Goal: Task Accomplishment & Management: Use online tool/utility

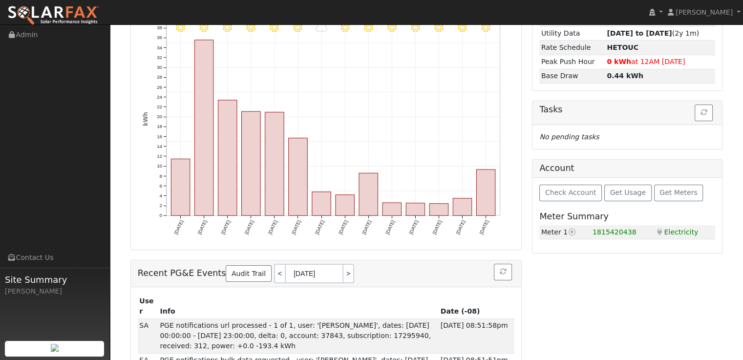
scroll to position [147, 0]
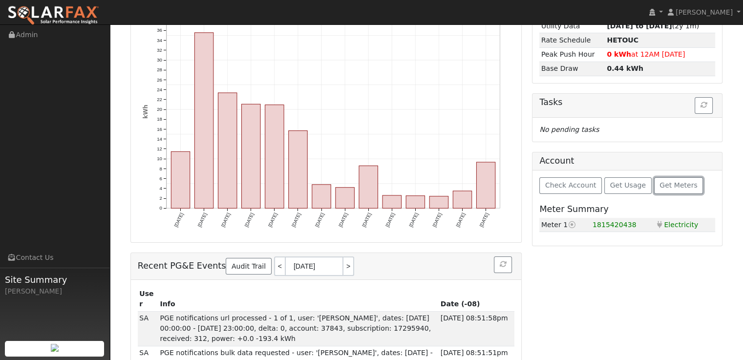
click at [665, 182] on span "Get Meters" at bounding box center [678, 185] width 38 height 8
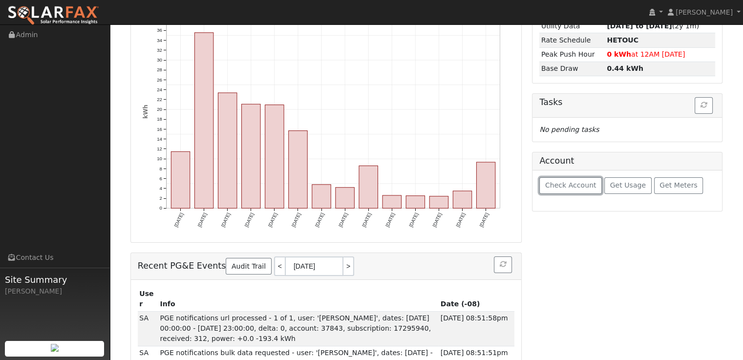
drag, startPoint x: 587, startPoint y: 187, endPoint x: 574, endPoint y: 217, distance: 33.5
click at [587, 187] on span "Check Account" at bounding box center [570, 185] width 51 height 8
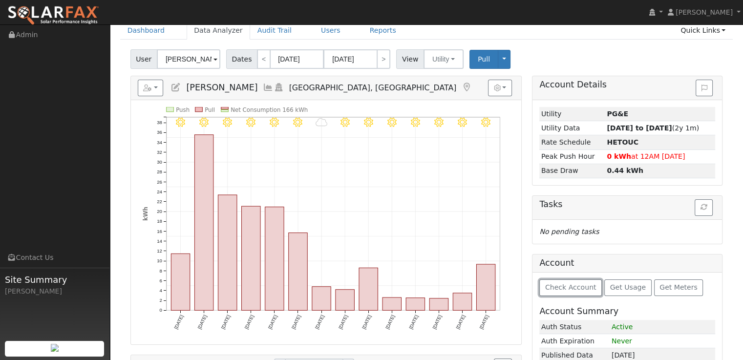
scroll to position [0, 0]
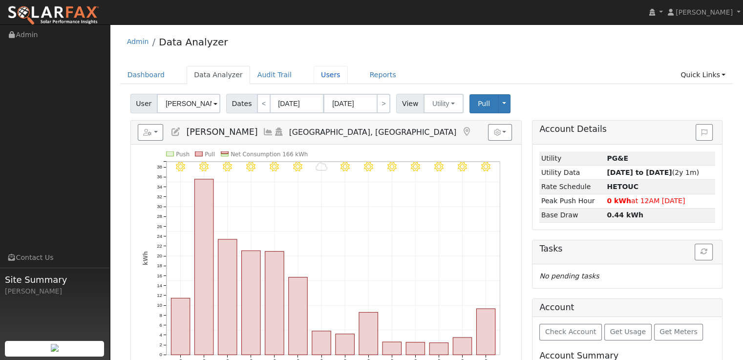
click at [314, 76] on link "Users" at bounding box center [331, 75] width 34 height 18
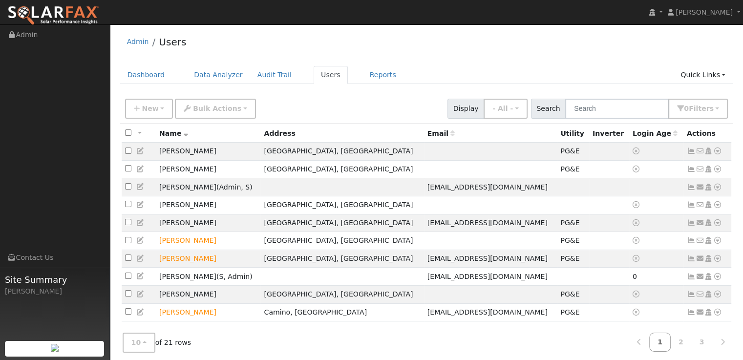
click at [717, 154] on icon at bounding box center [717, 151] width 9 height 7
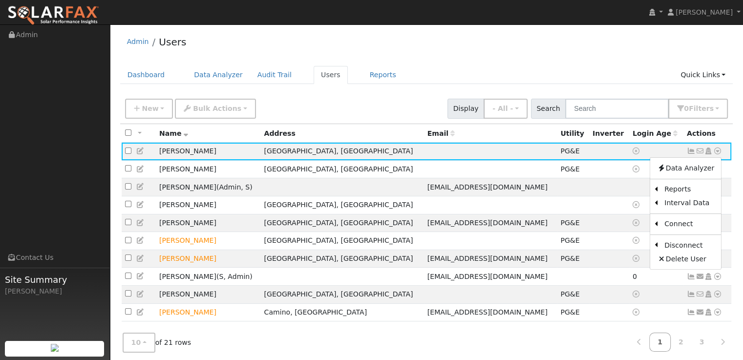
click at [0, 0] on link "Utility" at bounding box center [0, 0] width 0 height 0
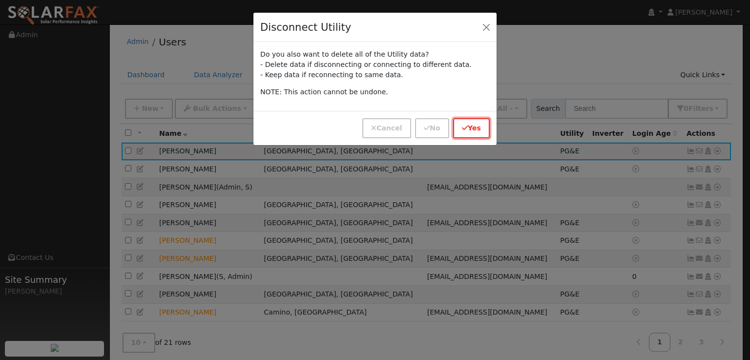
click at [468, 125] on icon "button" at bounding box center [465, 128] width 6 height 7
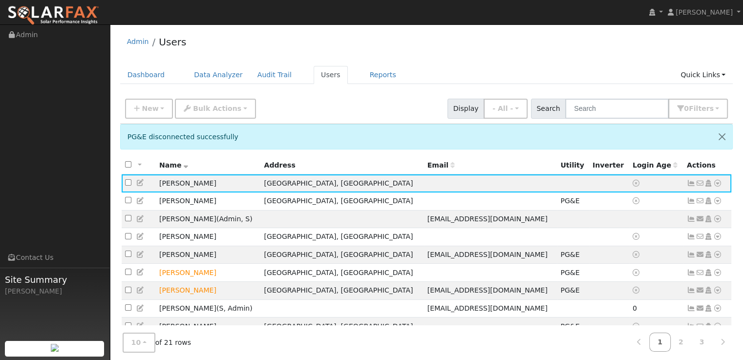
click at [718, 184] on icon at bounding box center [717, 183] width 9 height 7
click at [0, 0] on link "Utility" at bounding box center [0, 0] width 0 height 0
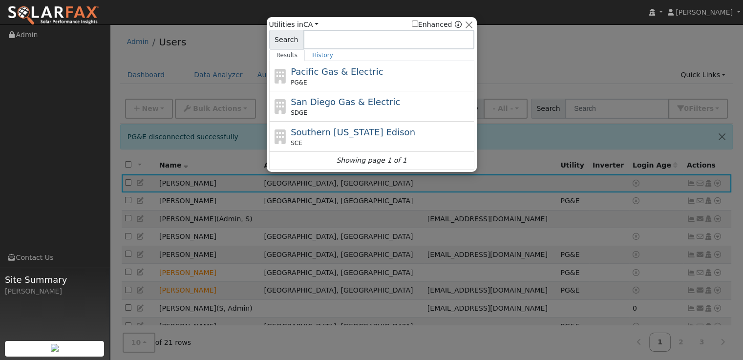
click at [330, 65] on div "Pacific Gas & Electric PG&E" at bounding box center [381, 76] width 181 height 22
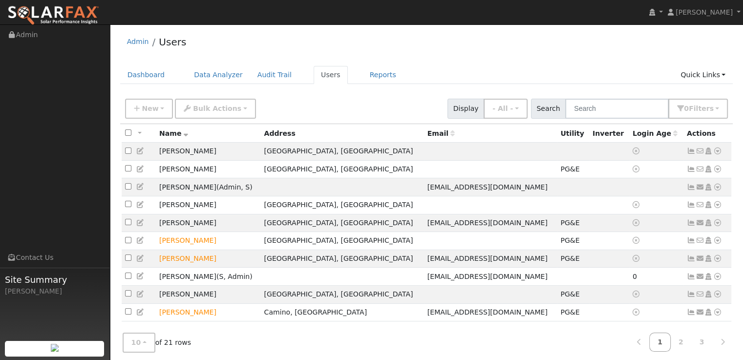
click at [718, 152] on icon at bounding box center [717, 151] width 9 height 7
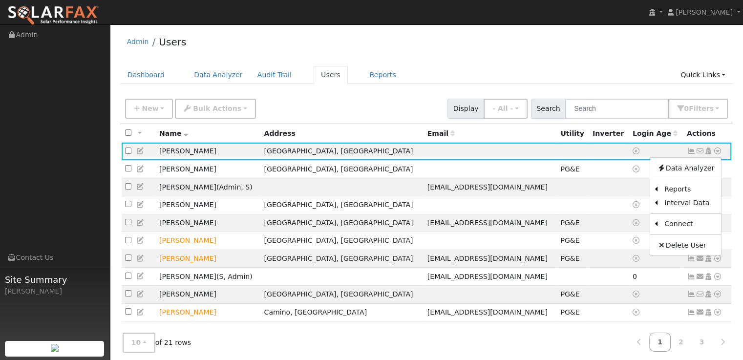
click at [0, 0] on link "Utility" at bounding box center [0, 0] width 0 height 0
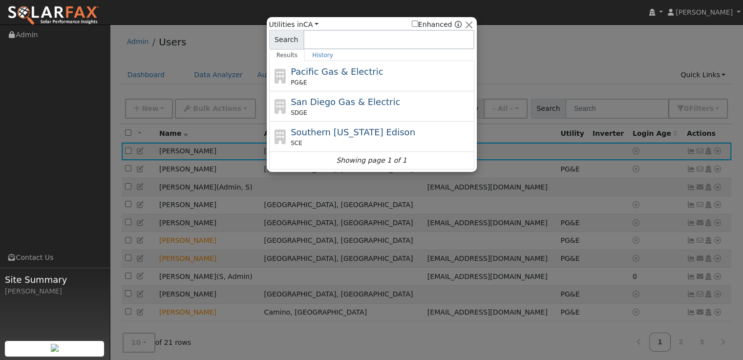
click at [415, 77] on div "Pacific Gas & Electric PG&E" at bounding box center [381, 76] width 181 height 22
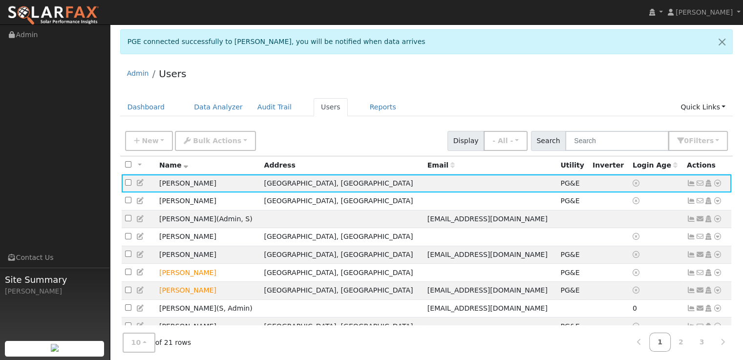
click at [713, 182] on icon at bounding box center [717, 183] width 9 height 7
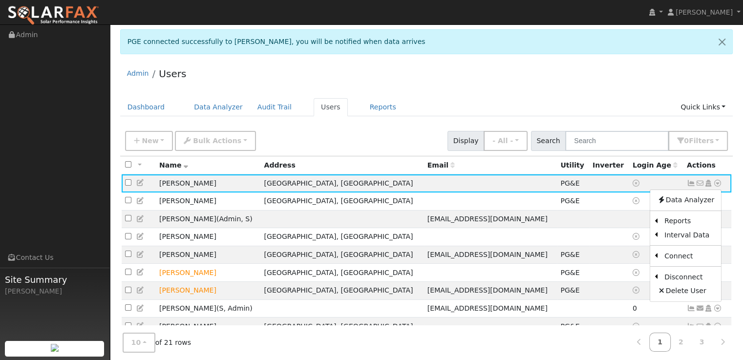
click at [701, 206] on link "Data Analyzer" at bounding box center [685, 200] width 71 height 14
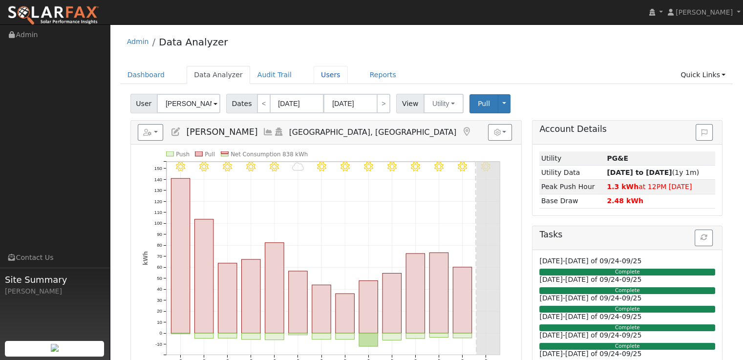
click at [314, 77] on link "Users" at bounding box center [331, 75] width 34 height 18
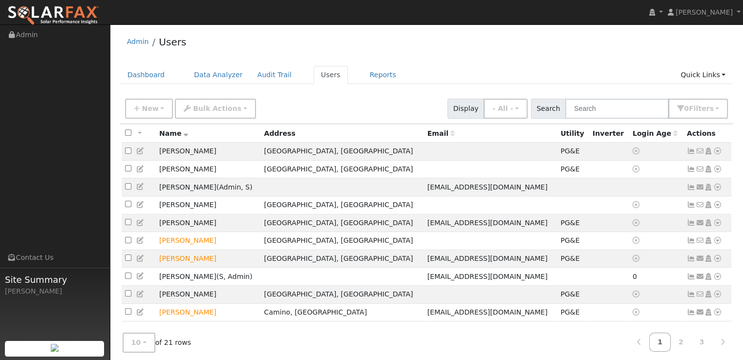
click at [718, 152] on icon at bounding box center [717, 151] width 9 height 7
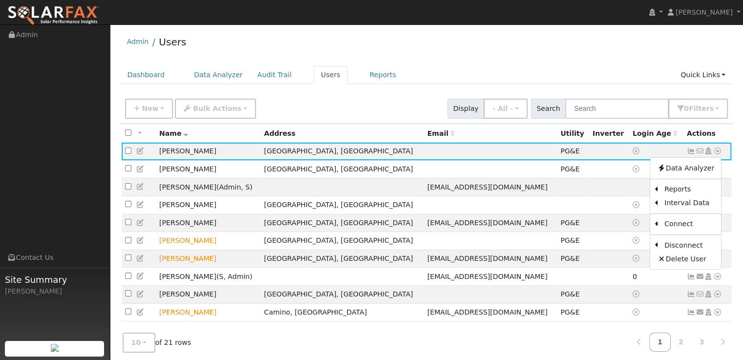
click at [0, 0] on link "Export to CSV" at bounding box center [0, 0] width 0 height 0
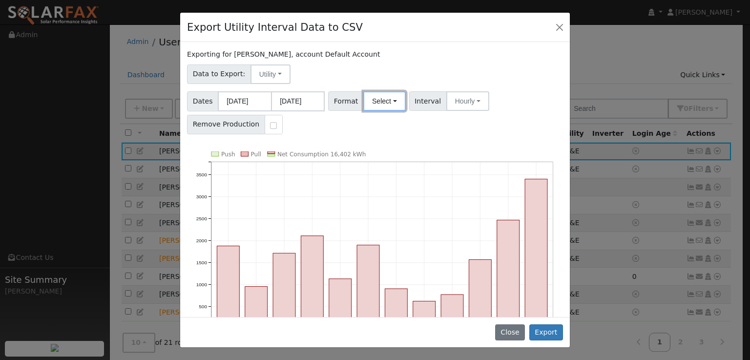
click at [380, 102] on button "Select" at bounding box center [384, 101] width 42 height 20
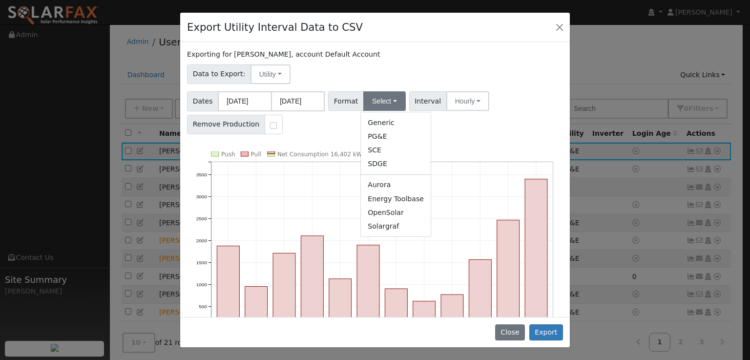
click at [401, 214] on link "OpenSolar" at bounding box center [396, 213] width 70 height 14
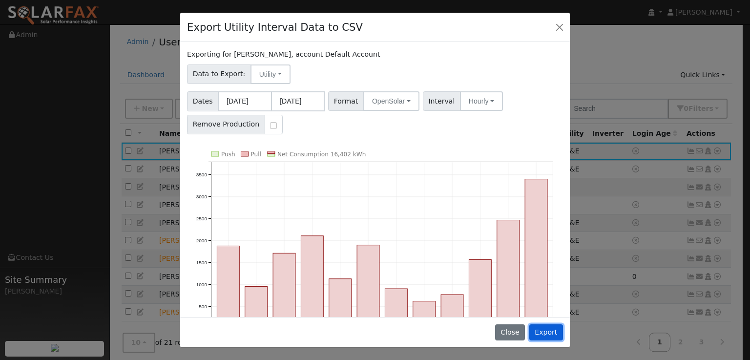
click at [550, 336] on button "Export" at bounding box center [547, 332] width 34 height 17
